Goal: Communication & Community: Participate in discussion

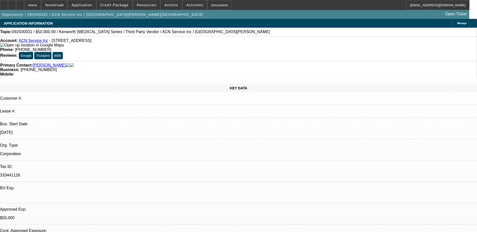
select select "0"
select select "2"
select select "0.1"
select select "0"
select select "2"
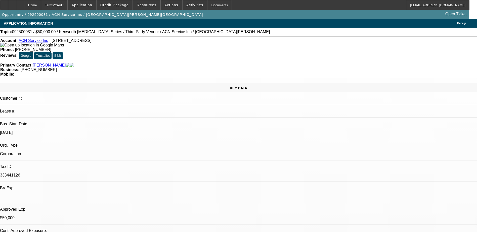
select select "0.1"
select select "0"
select select "2"
select select "0.1"
select select "0"
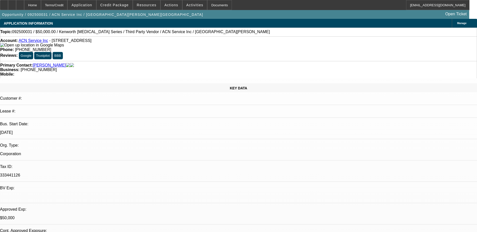
select select "0"
select select "0.1"
select select "1"
select select "2"
select select "4"
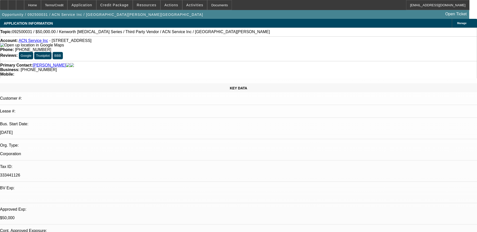
select select "1"
select select "2"
select select "4"
select select "1"
select select "2"
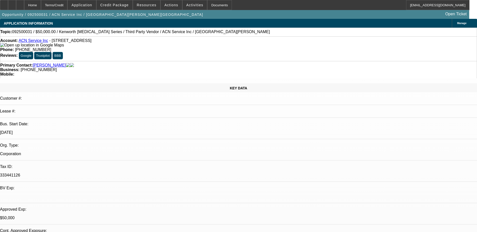
select select "4"
select select "1"
select select "4"
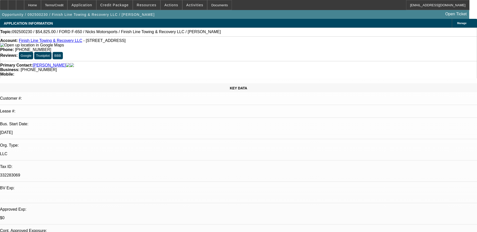
select select "0.15"
select select "2"
select select "0"
select select "0.15"
select select "2"
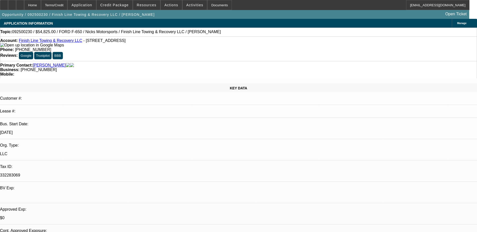
select select "0"
select select "0.15"
select select "2"
select select "0"
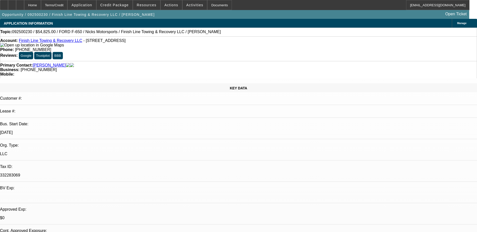
select select "0"
select select "1"
select select "2"
select select "6"
select select "1"
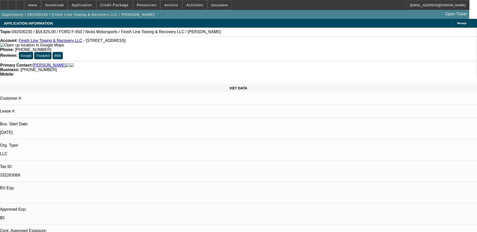
select select "2"
select select "6"
select select "1"
select select "2"
select select "6"
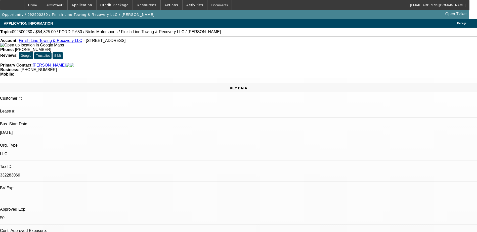
select select "1"
select select "6"
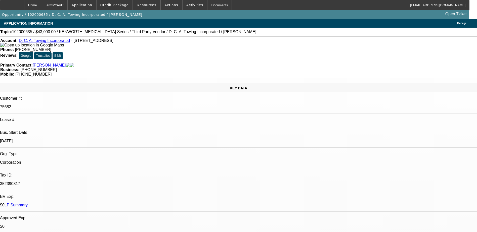
select select "0"
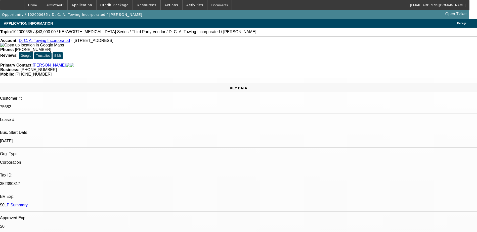
select select "0"
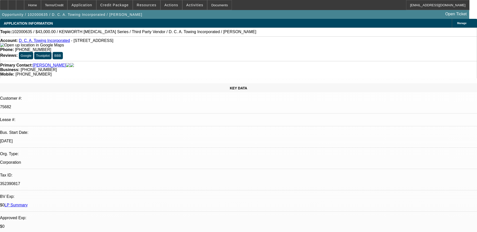
select select "0"
select select "1"
select select "2"
select select "6"
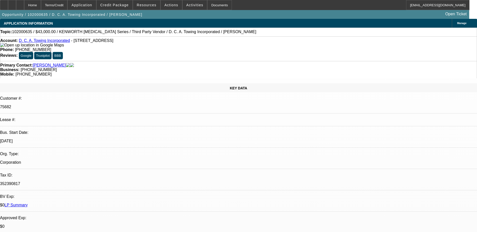
select select "1"
select select "6"
select select "1"
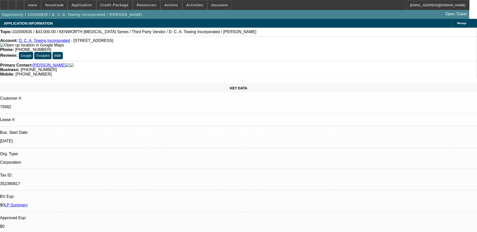
select select "6"
select select "1"
select select "6"
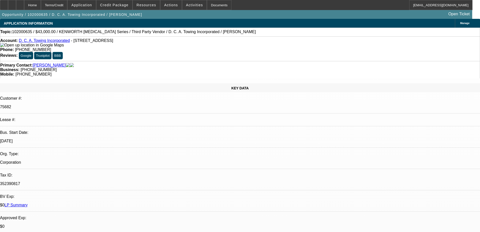
select select "0"
select select "2"
select select "0"
select select "6"
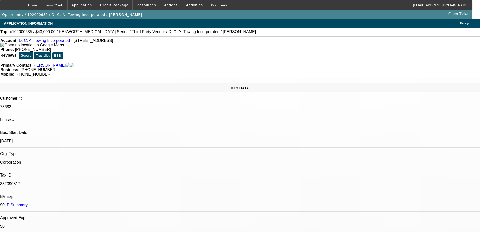
select select "0"
select select "6"
select select "0"
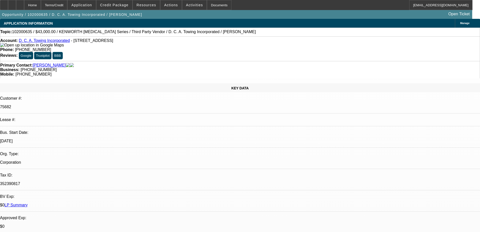
select select "0"
select select "6"
select select "0"
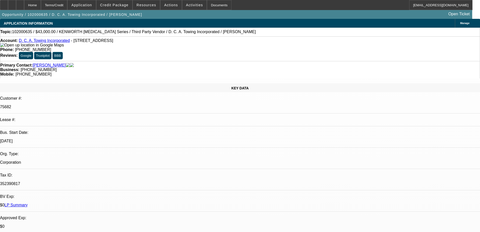
select select "0"
select select "6"
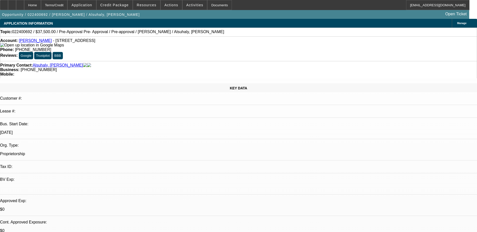
select select "0"
select select "2"
select select "0.1"
select select "0"
select select "2"
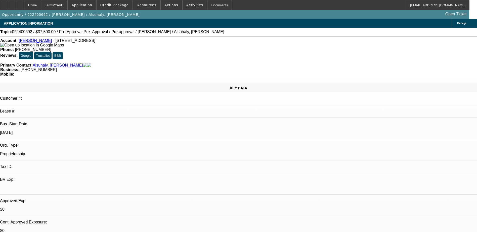
select select "0.1"
select select "0.15"
select select "2"
select select "0.1"
select select "1"
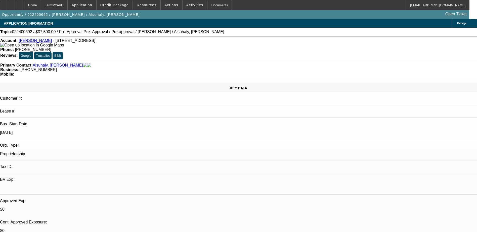
select select "2"
select select "4"
select select "1"
select select "2"
select select "4"
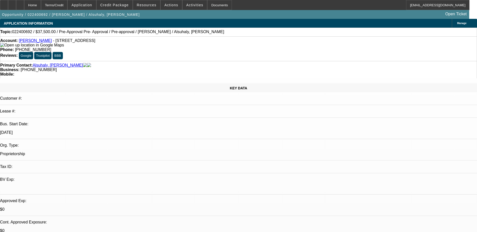
select select "1"
select select "2"
select select "4"
